Goal: Find specific page/section: Find specific page/section

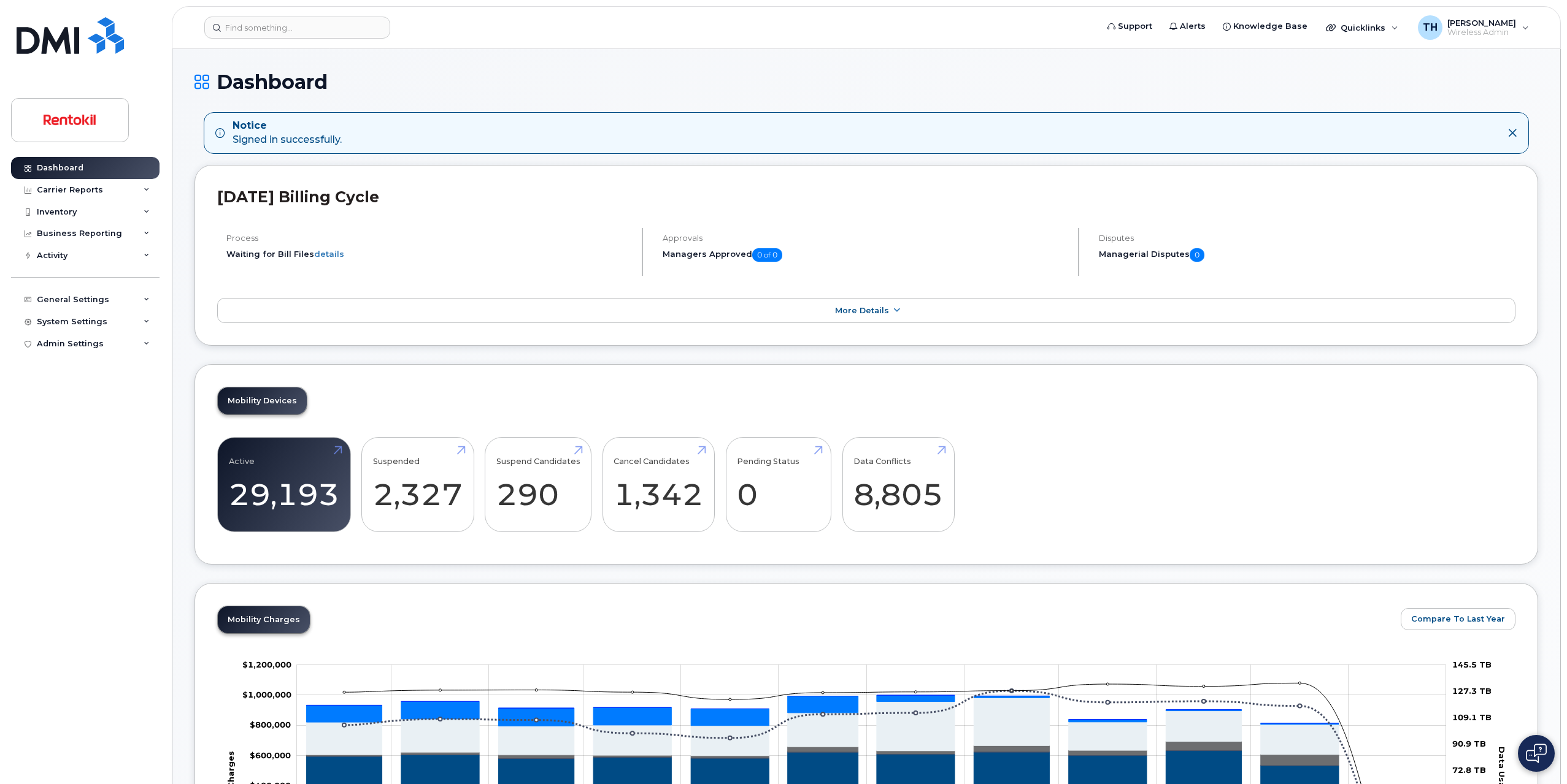
click at [360, 41] on header "Support Alerts Knowledge Base Quicklinks Suspend / Cancel Device Change SIM Car…" at bounding box center [866, 28] width 1389 height 43
click at [356, 32] on input at bounding box center [297, 28] width 186 height 23
paste input "902-830-8712"
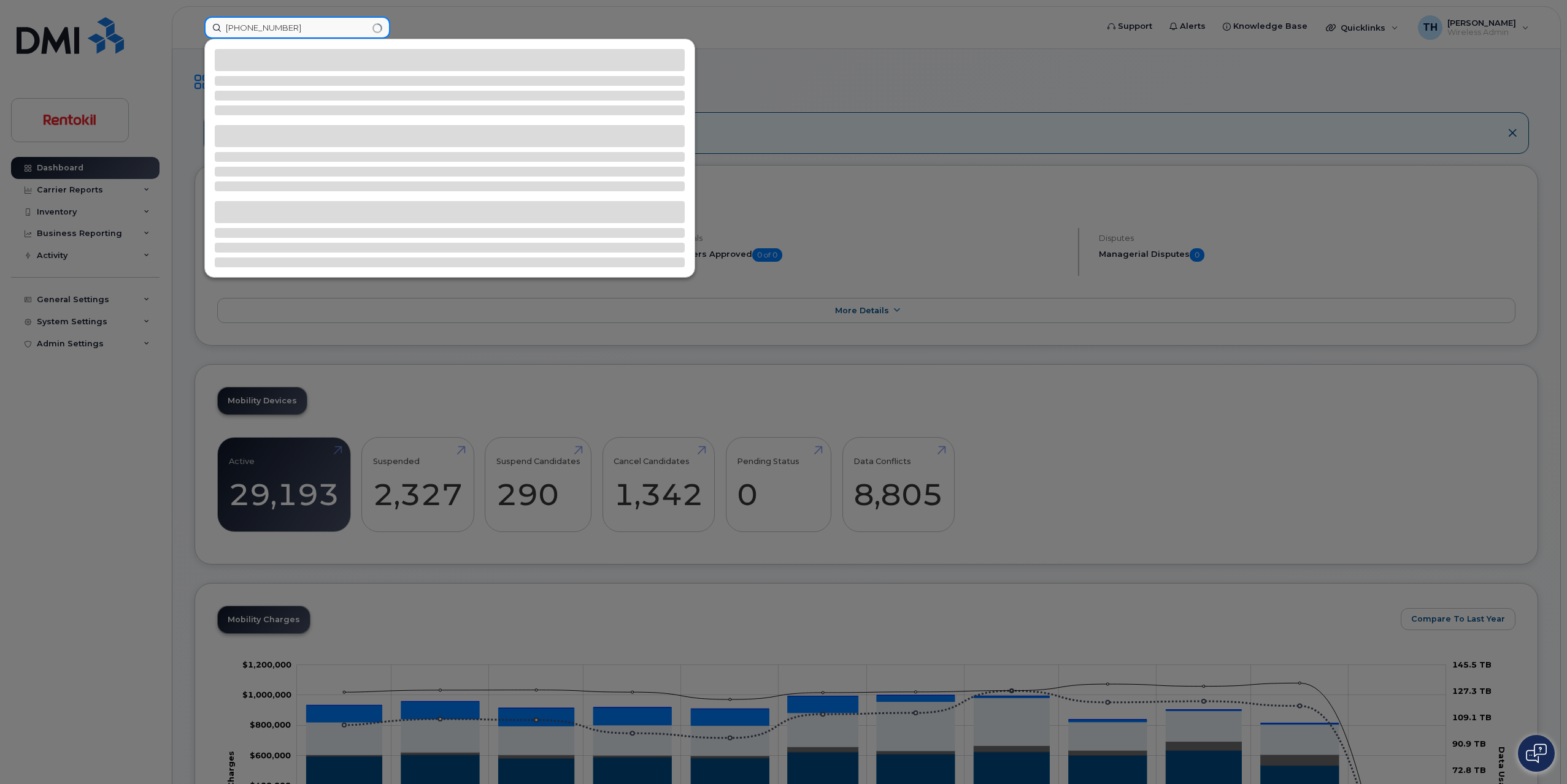
click at [356, 32] on input "902-830-8712" at bounding box center [297, 28] width 186 height 23
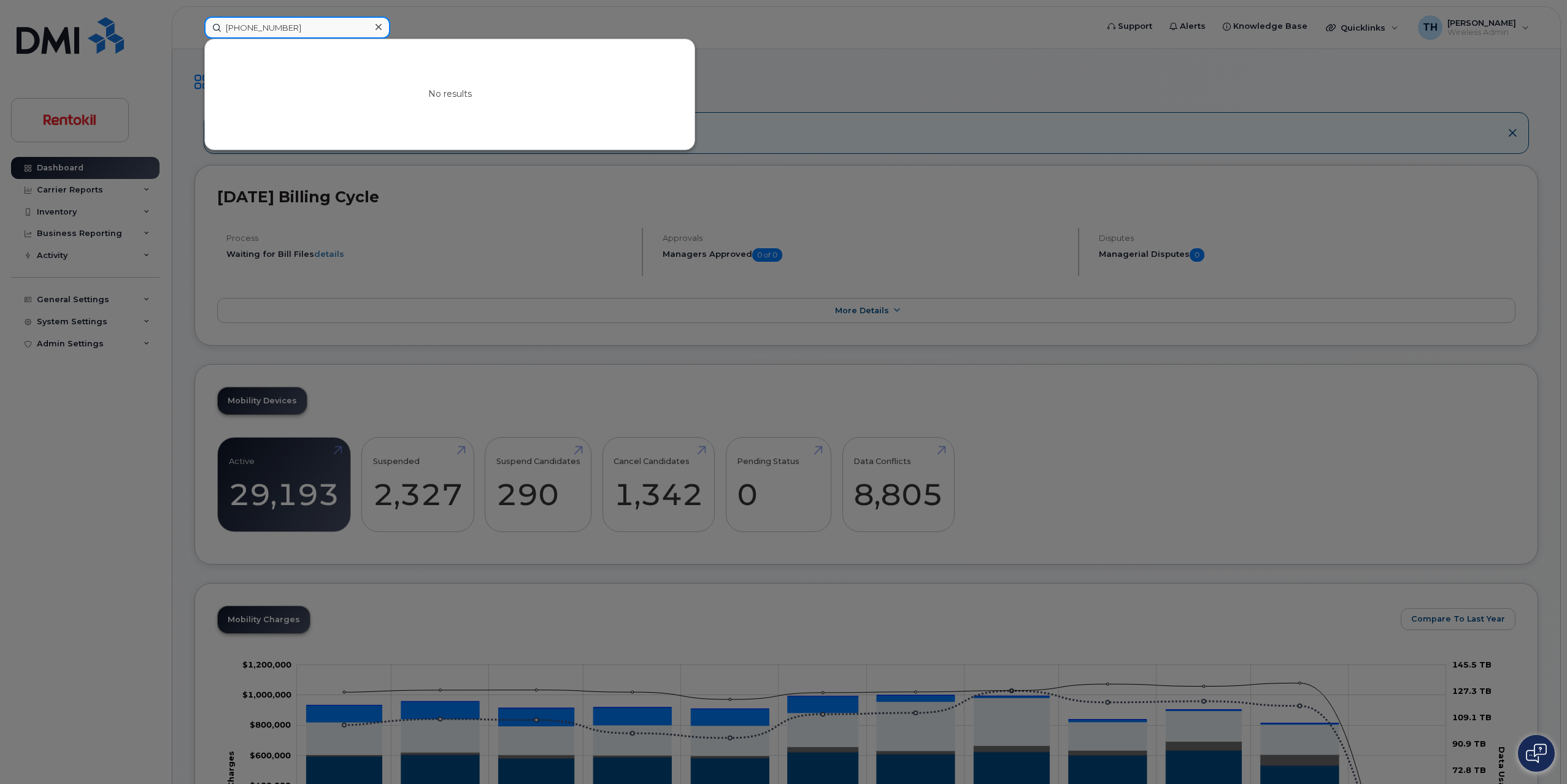
click at [265, 30] on input "902-830-8712" at bounding box center [297, 28] width 186 height 23
click at [247, 30] on input "902-8308712" at bounding box center [297, 28] width 186 height 23
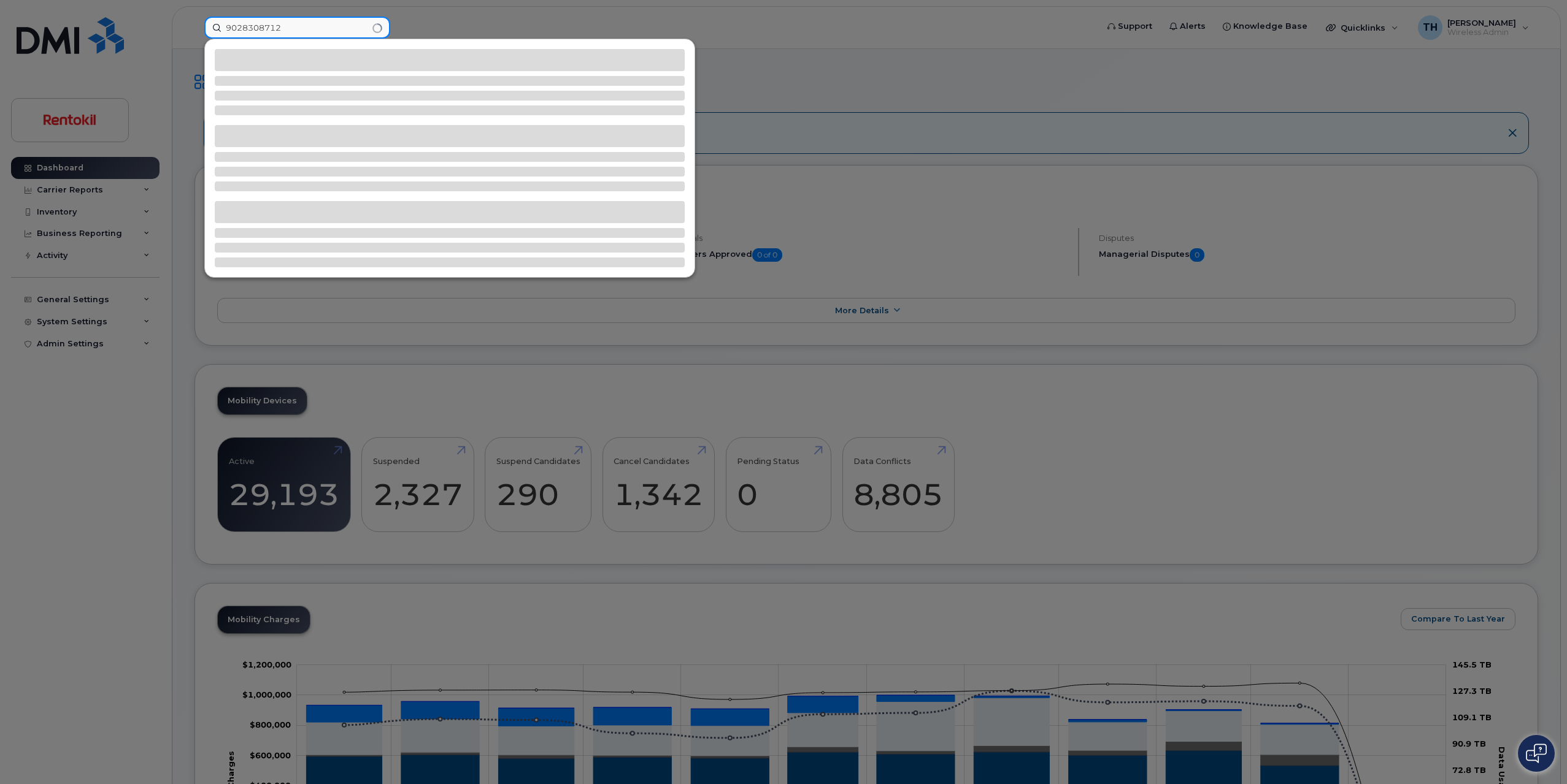
click at [318, 34] on input "9028308712" at bounding box center [297, 28] width 186 height 23
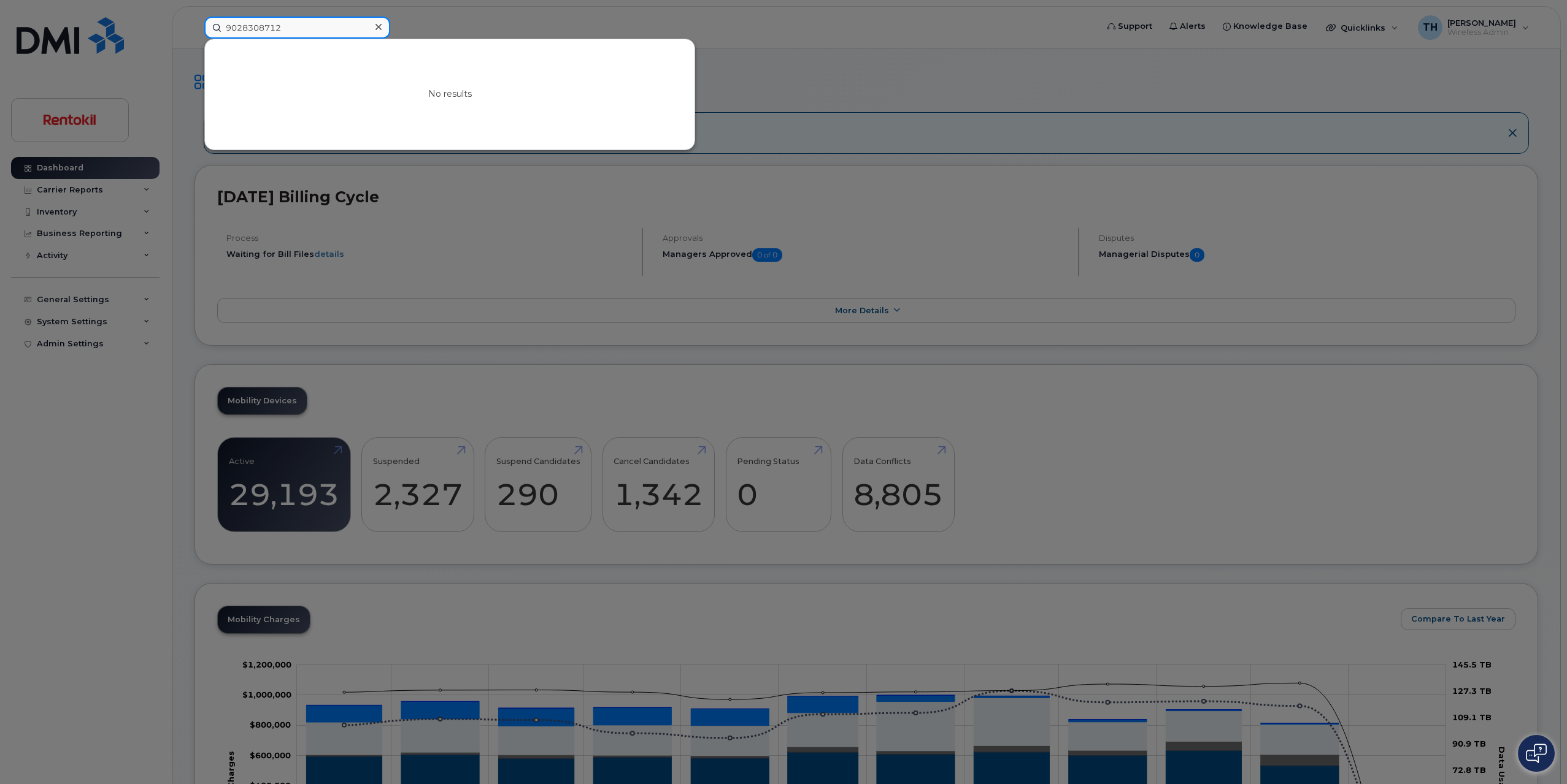
click at [324, 30] on input "9028308712" at bounding box center [297, 28] width 186 height 23
paste input "Burgess"
click at [324, 30] on input "Burgess" at bounding box center [297, 28] width 186 height 23
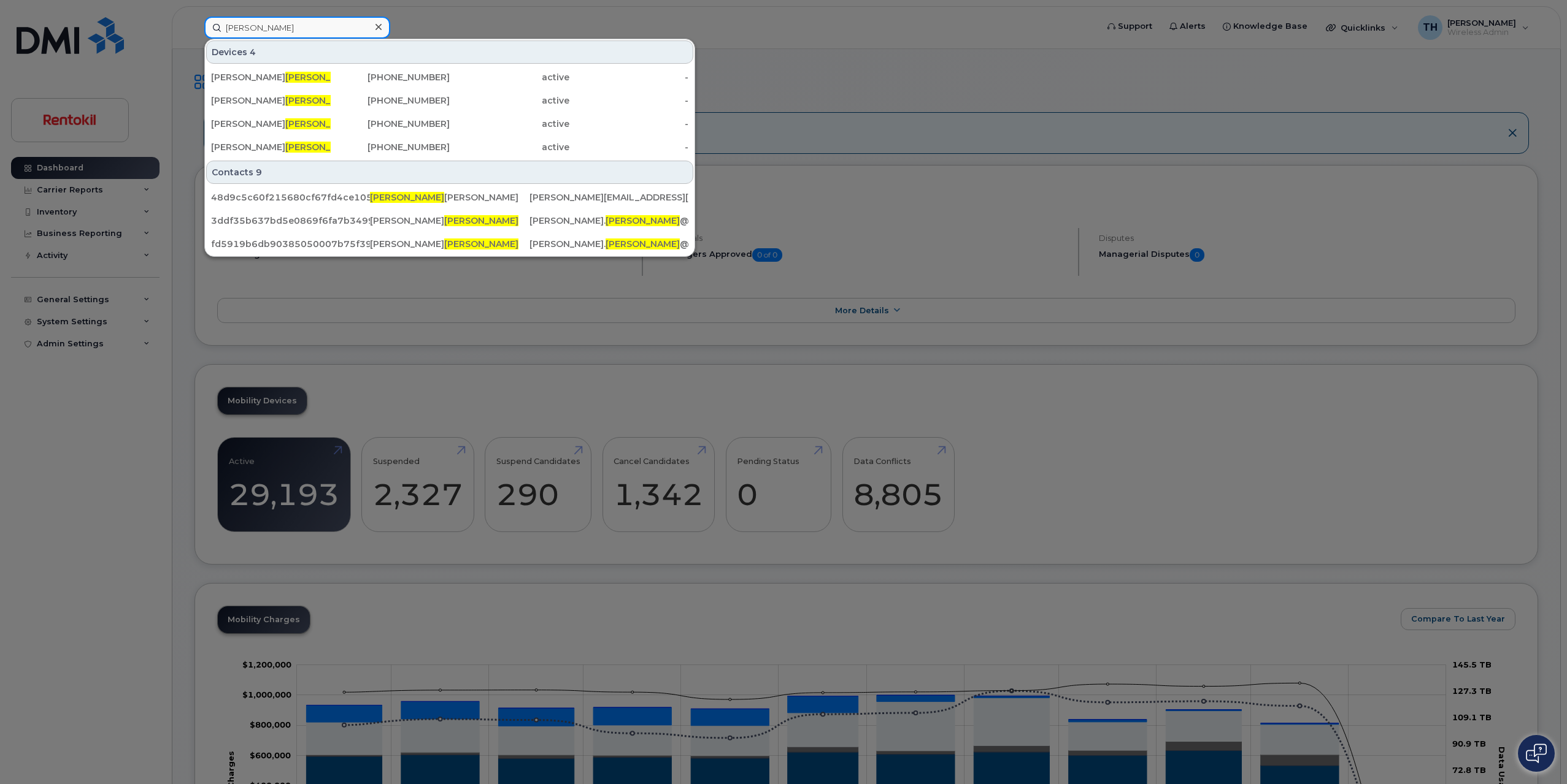
click at [324, 30] on input "Burgess" at bounding box center [297, 28] width 186 height 23
click at [229, 26] on input "Burgess" at bounding box center [297, 28] width 186 height 23
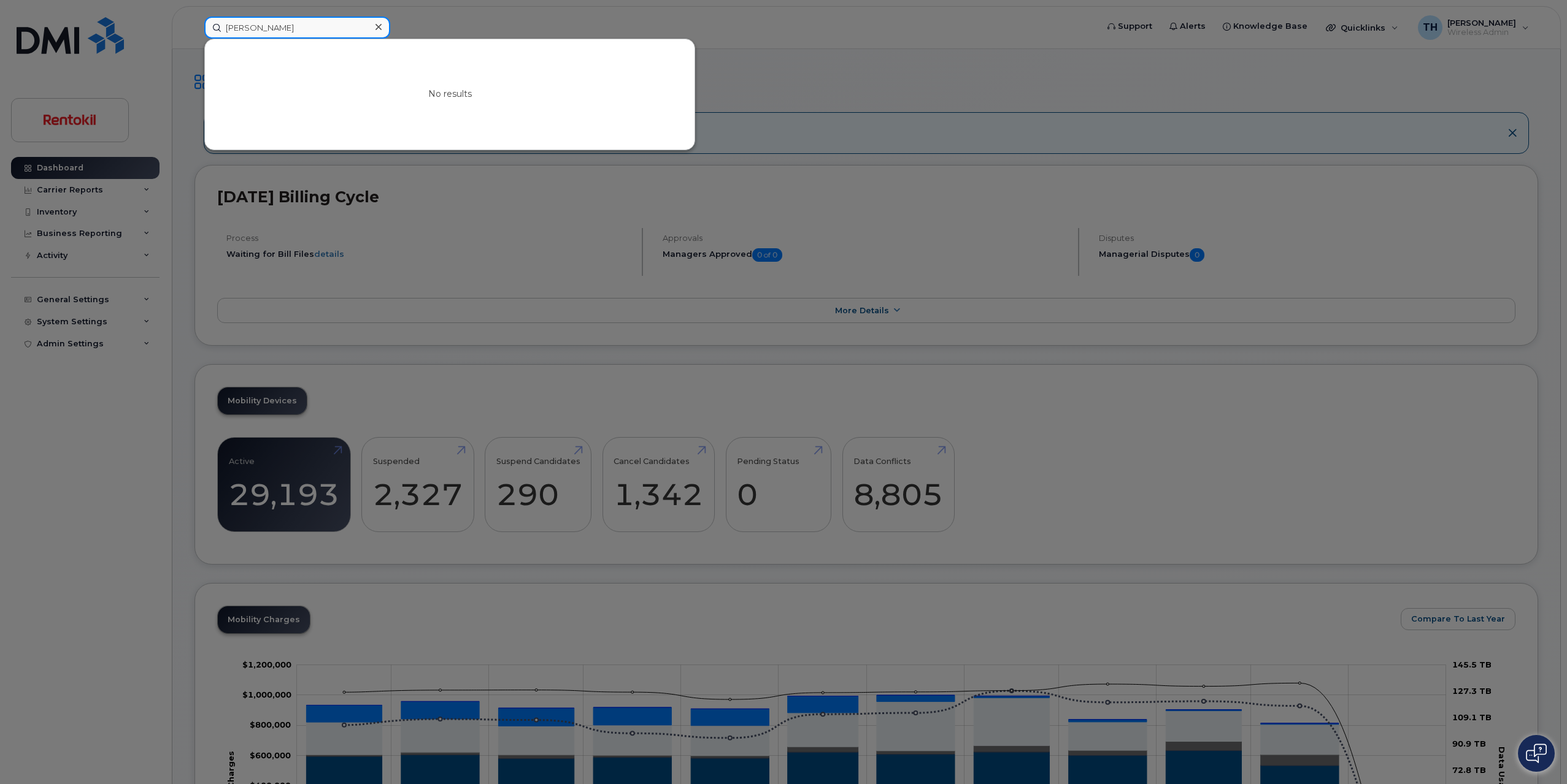
type input "Daniel Burgess"
click at [315, 36] on input "Daniel Burgess" at bounding box center [297, 28] width 186 height 23
click at [315, 35] on input "Daniel Burgess" at bounding box center [297, 28] width 186 height 23
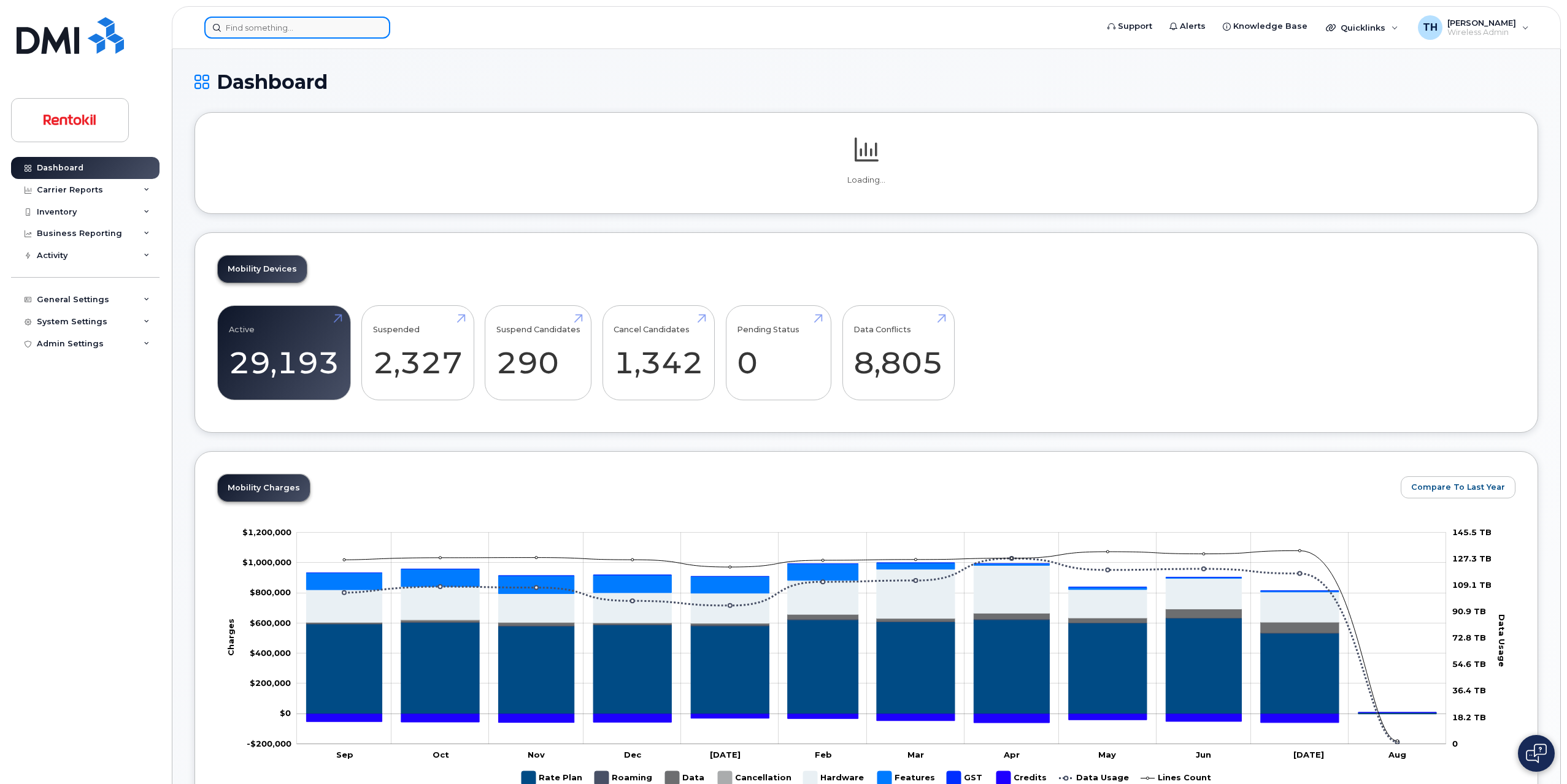
click at [317, 27] on input at bounding box center [297, 28] width 186 height 23
paste input "Daniel W Burgess"
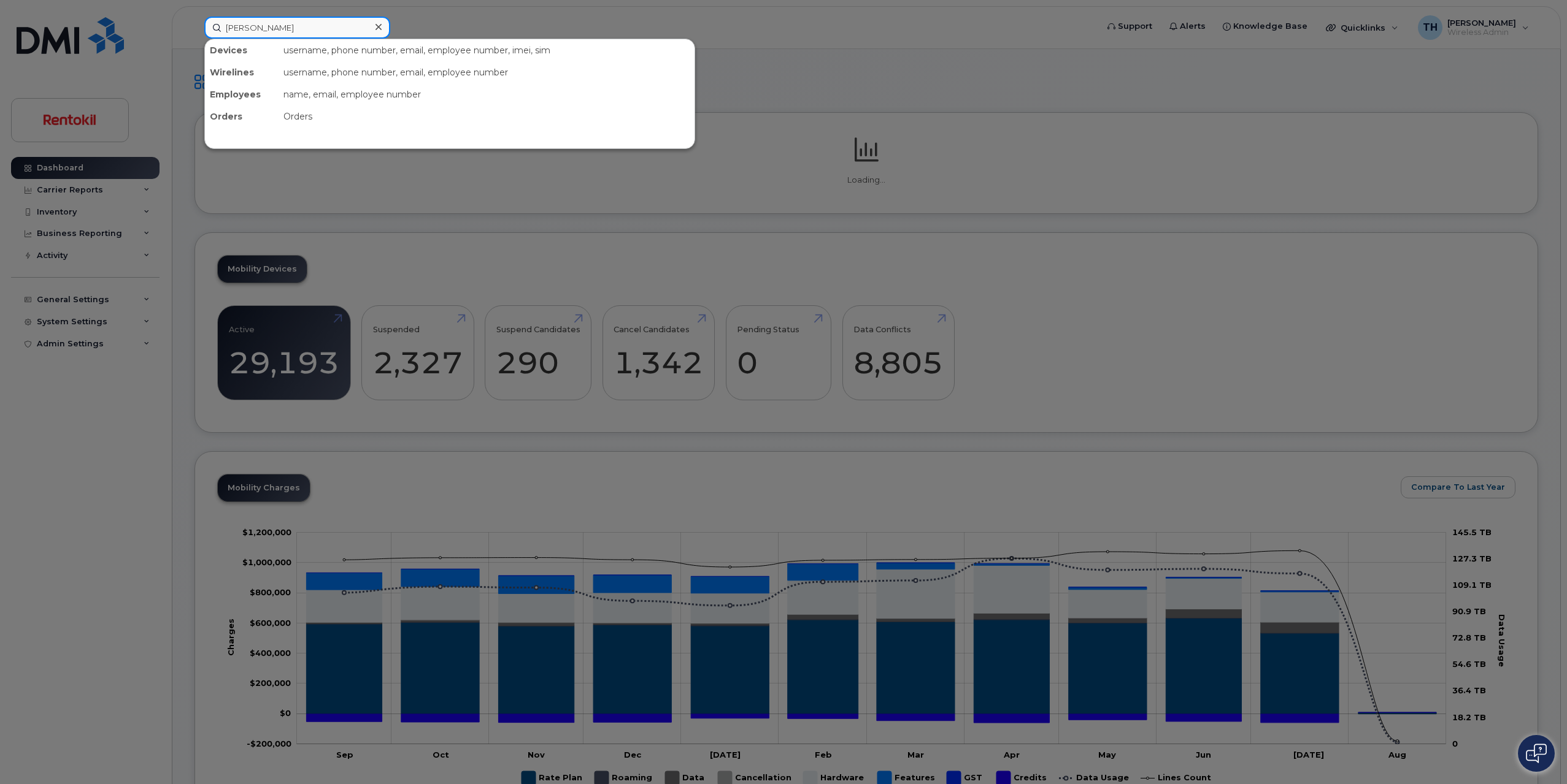
click at [314, 26] on input "Daniel W Burgess" at bounding box center [297, 28] width 186 height 23
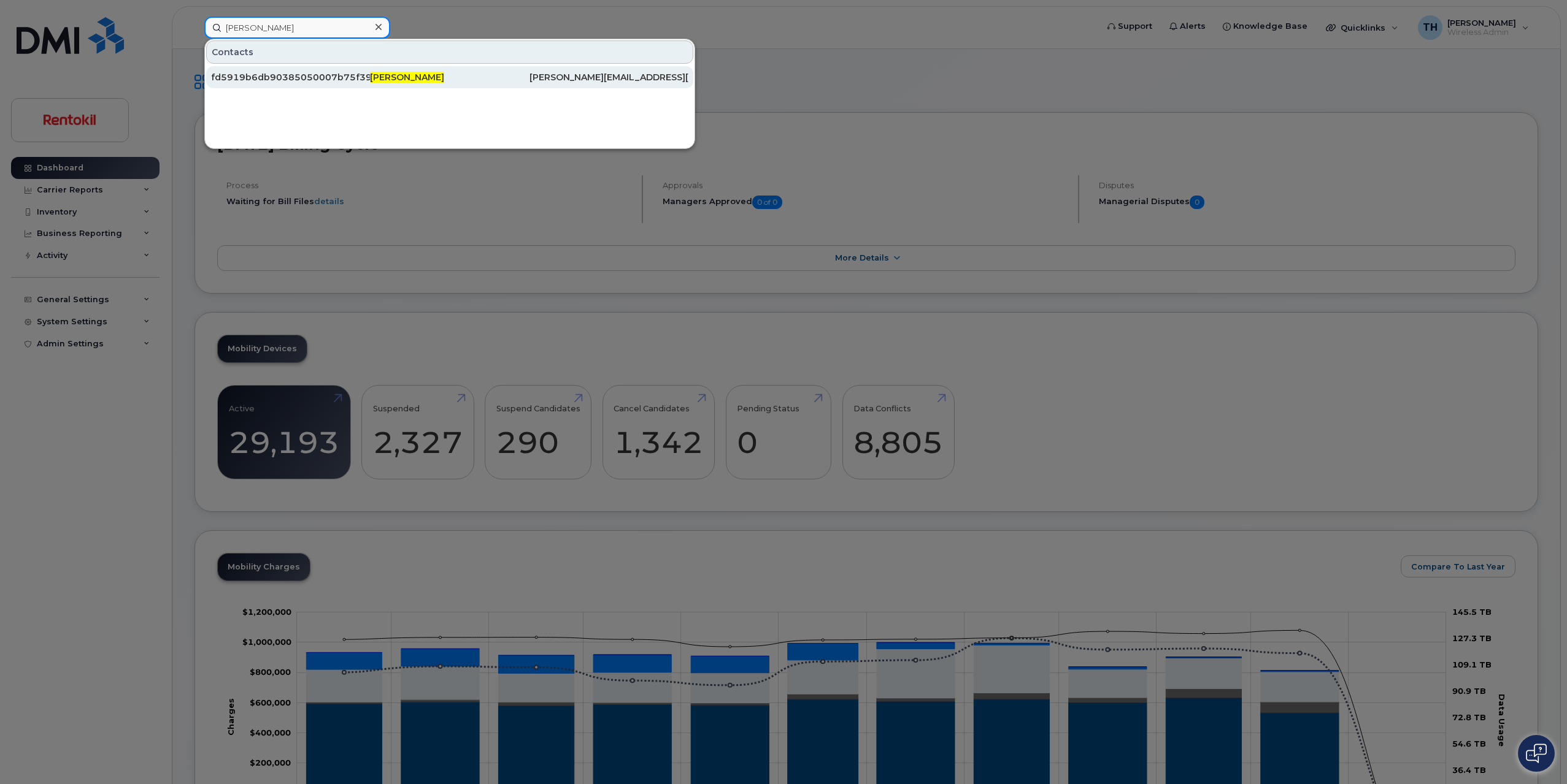
type input "Daniel W Burgess"
click at [370, 67] on div "fd5919b6db90385050007b75f39619ed" at bounding box center [449, 78] width 159 height 23
click at [324, 73] on div "fd5919b6db90385050007b75f39619ed" at bounding box center [290, 77] width 159 height 12
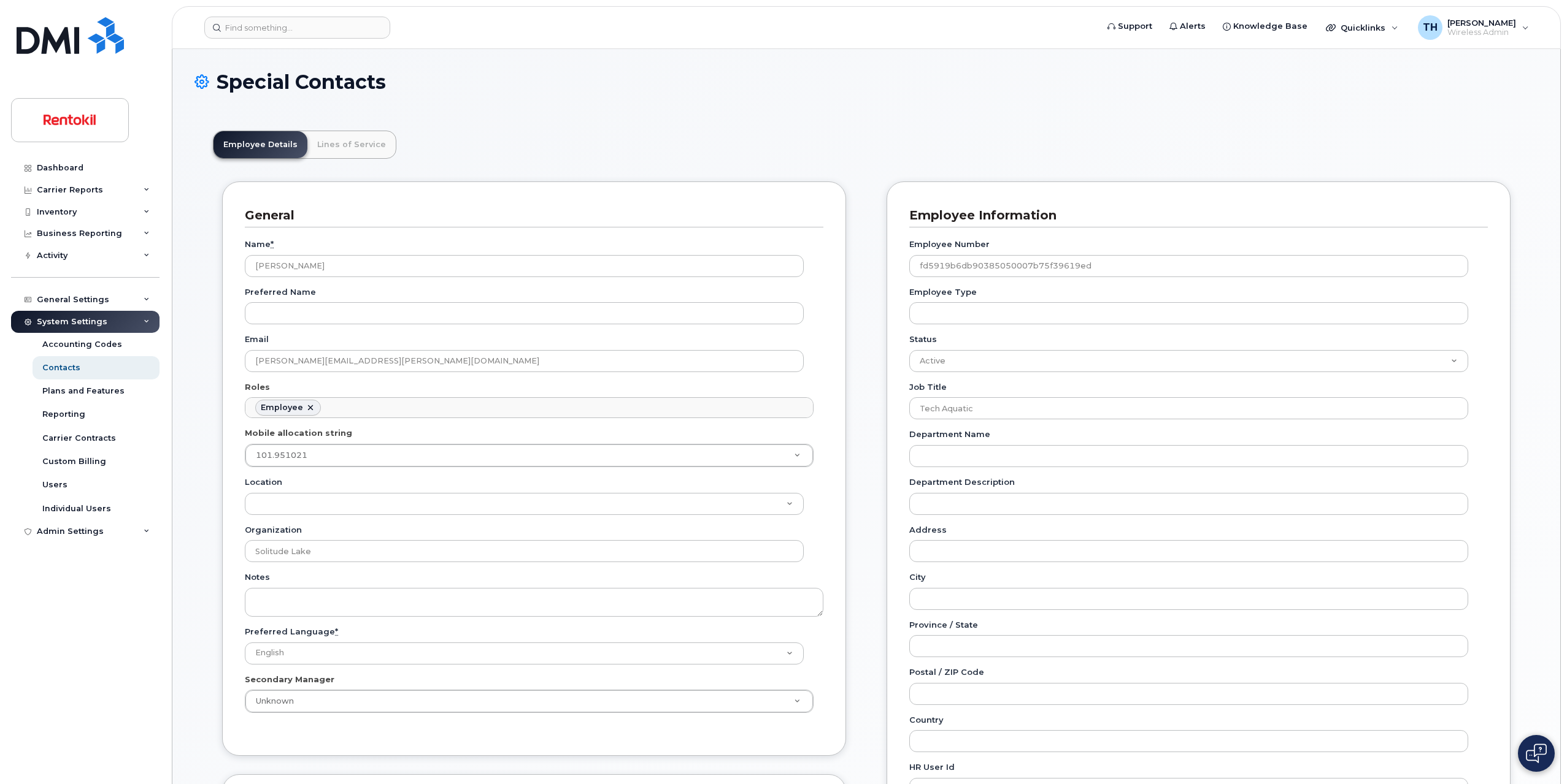
scroll to position [37, 0]
click at [332, 139] on link "Lines of Service" at bounding box center [352, 144] width 88 height 27
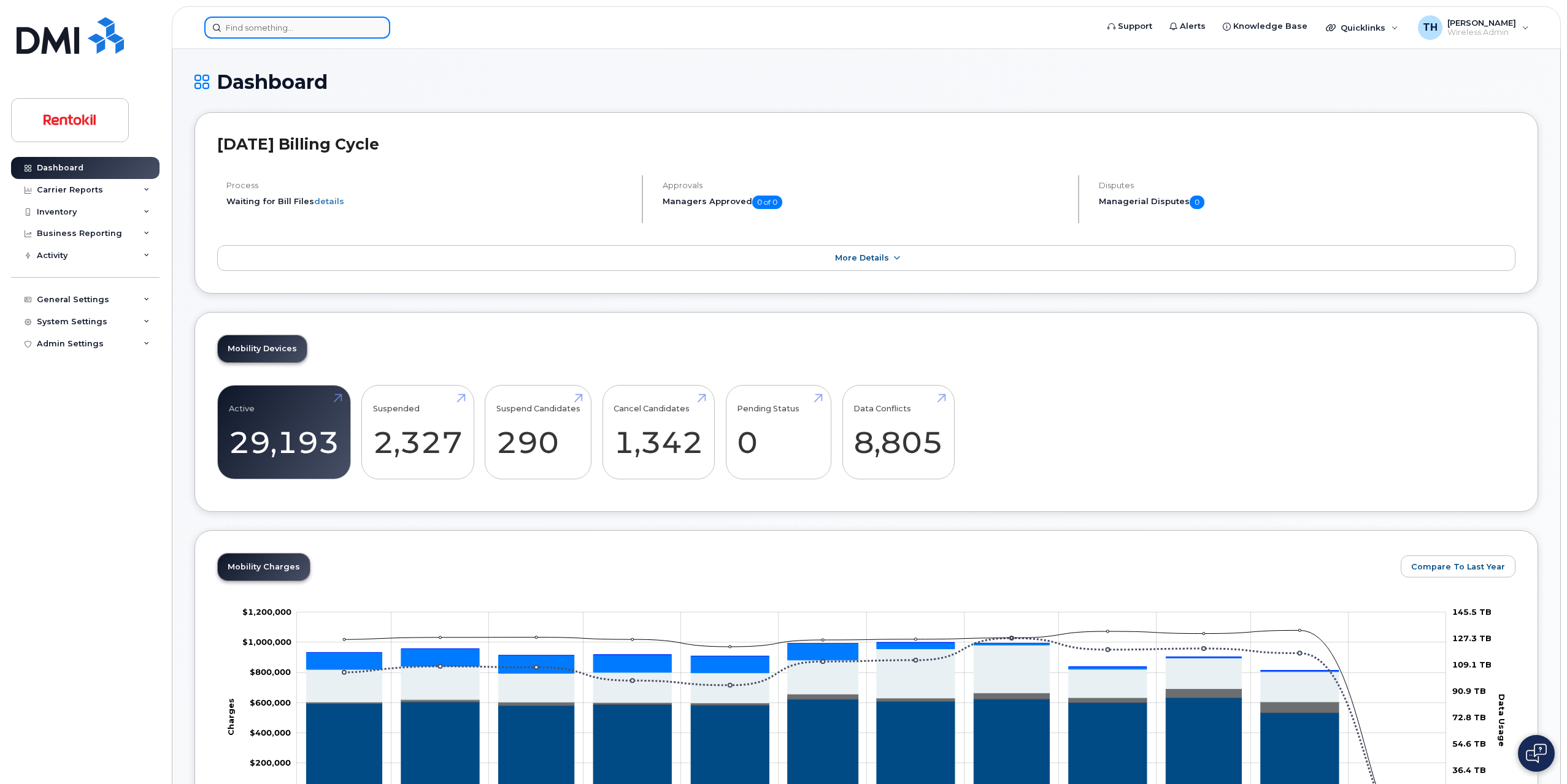
click at [340, 26] on input at bounding box center [297, 28] width 186 height 23
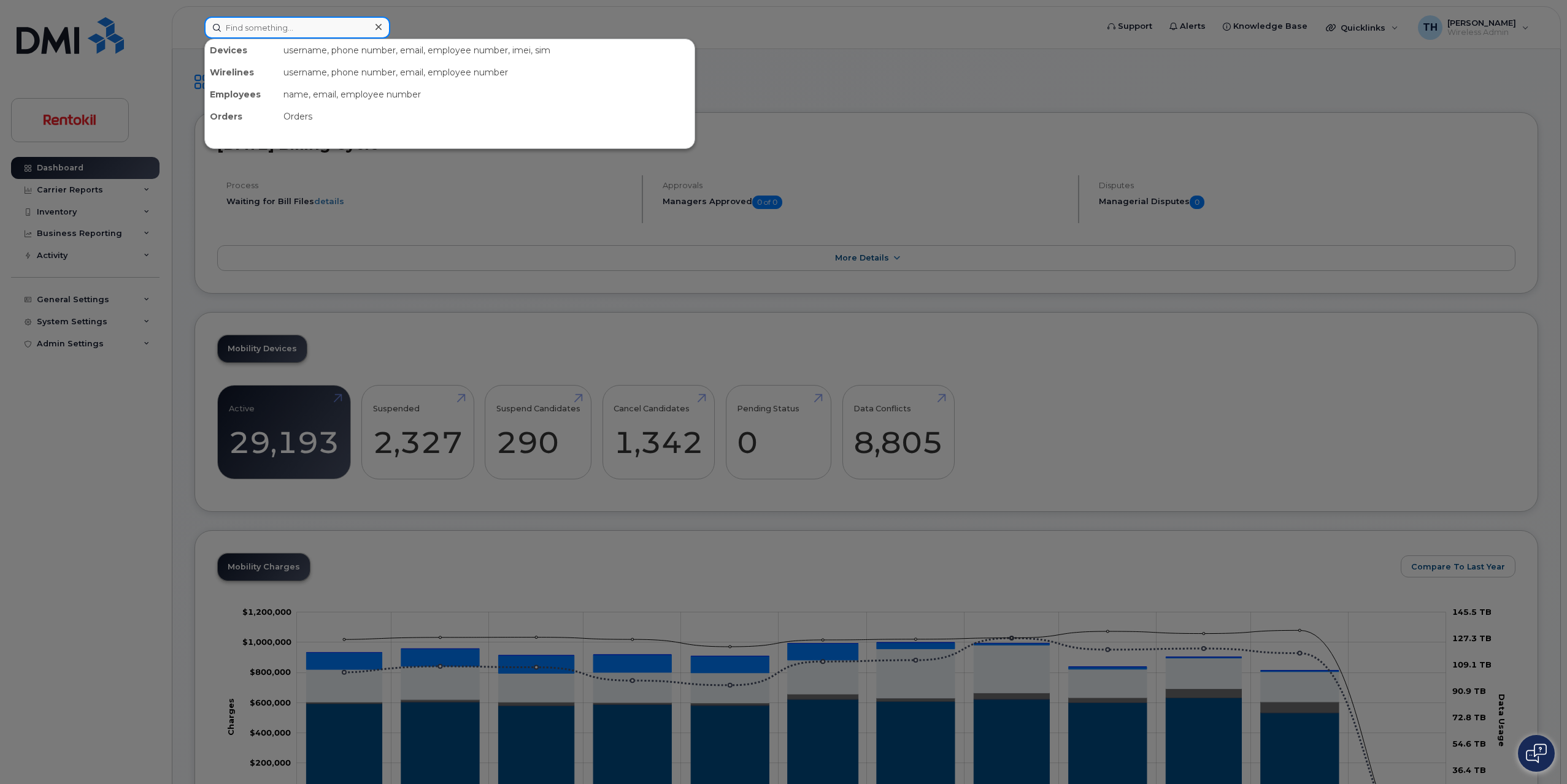
paste input "772) 418-9057"
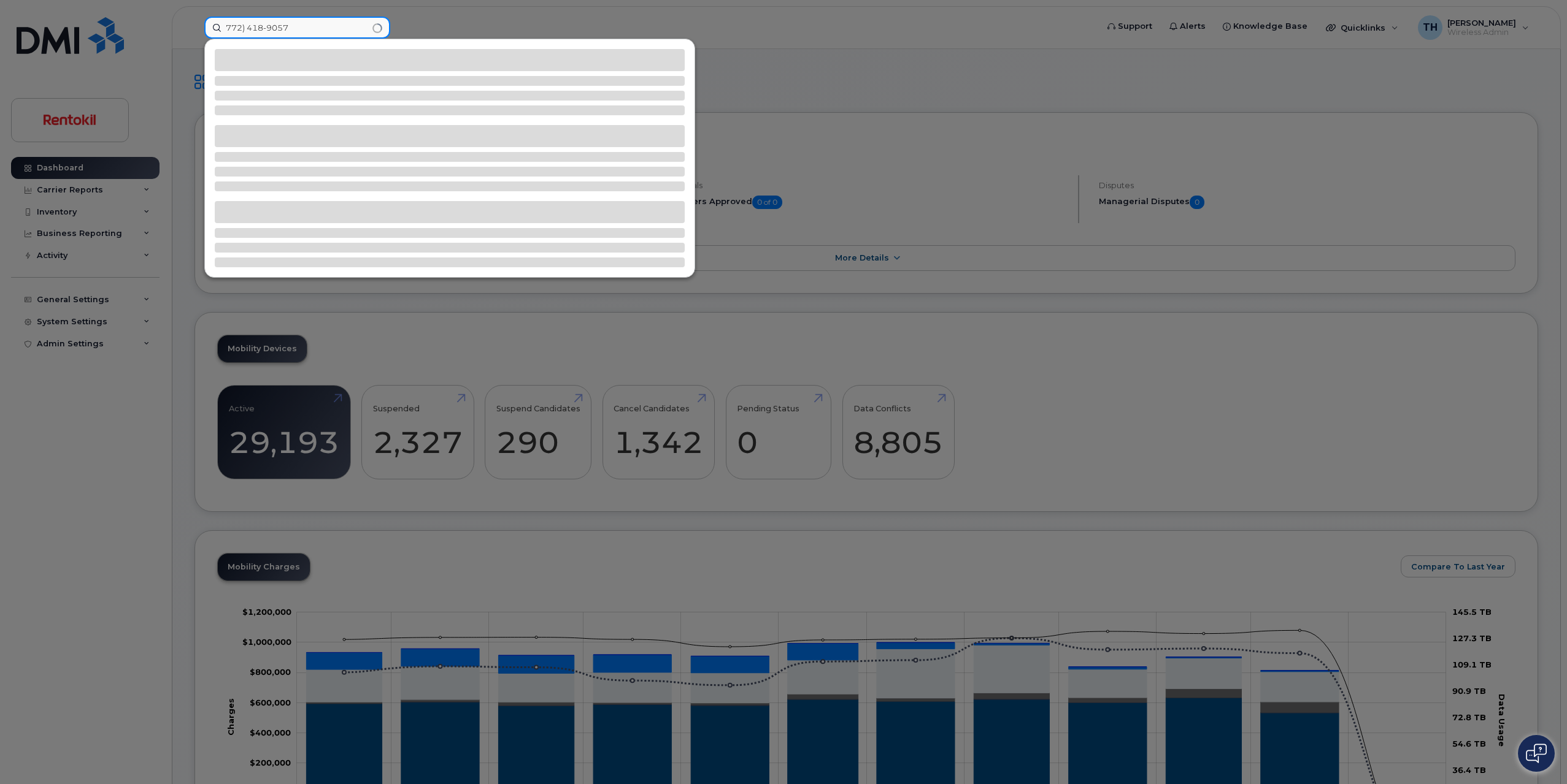
click at [340, 26] on input "772) 418-9057" at bounding box center [297, 28] width 186 height 23
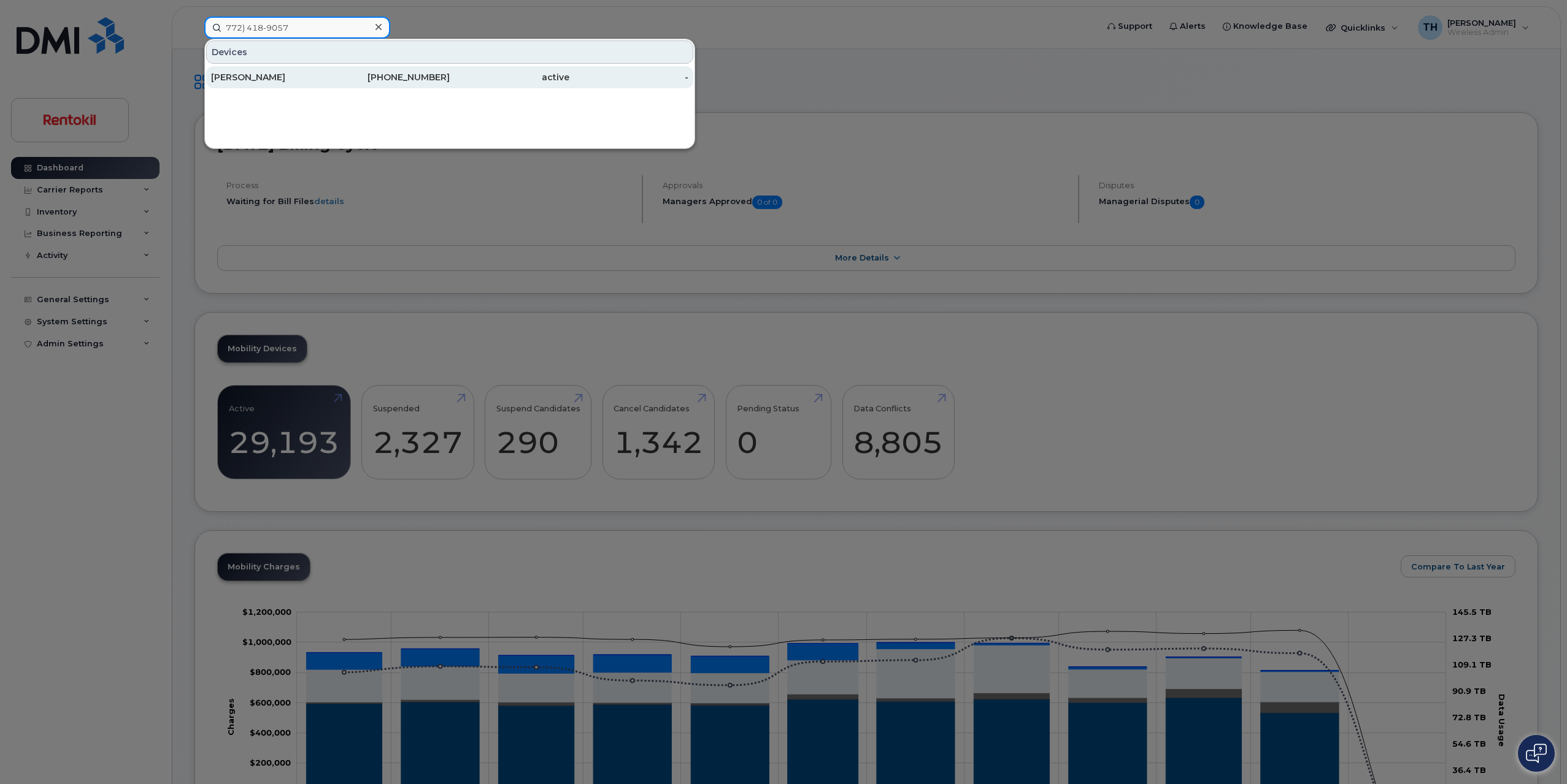
type input "772) 418-9057"
click at [344, 78] on div "772-418-9057" at bounding box center [389, 77] width 119 height 12
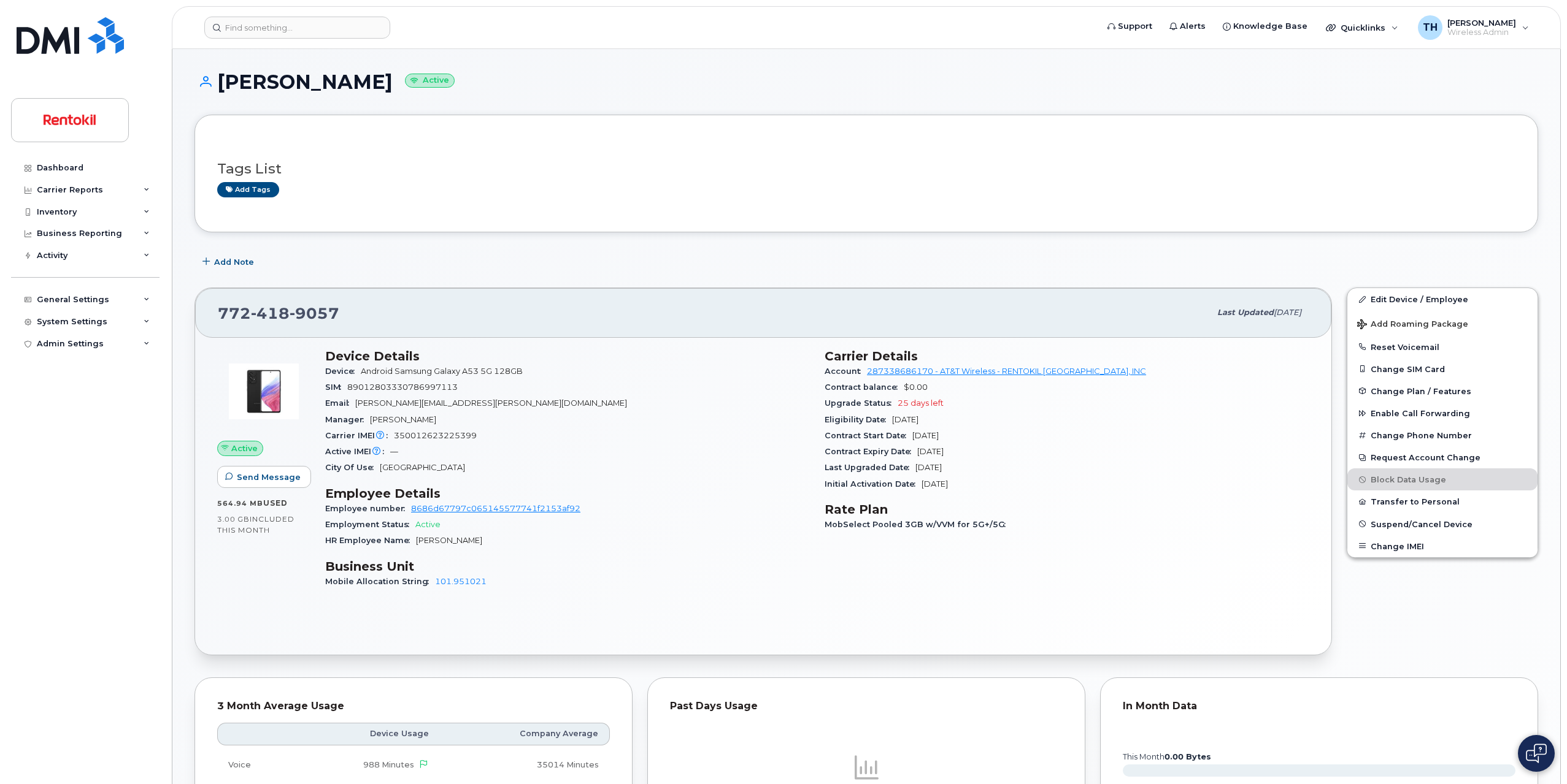
click at [322, 83] on h1 "[PERSON_NAME] Active" at bounding box center [866, 82] width 1344 height 22
click at [322, 83] on h1 "LEONARDO GUZMAN Active" at bounding box center [866, 82] width 1344 height 22
copy h1 "LEONARDO GUZMAN"
